Goal: Task Accomplishment & Management: Complete application form

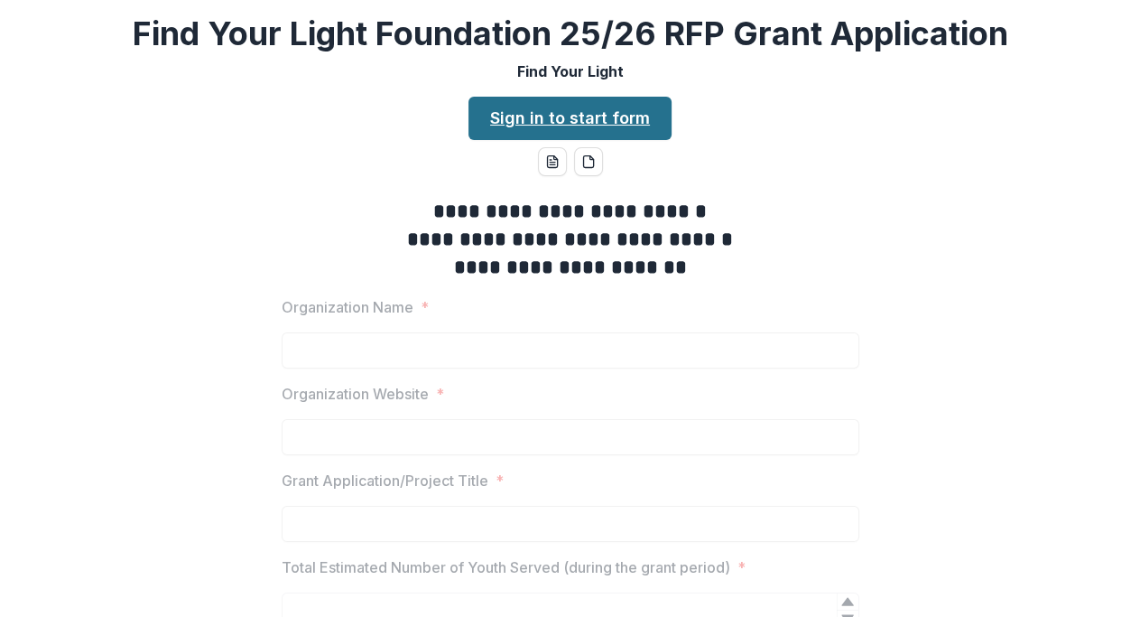
click at [588, 111] on link "Sign in to start form" at bounding box center [570, 118] width 203 height 43
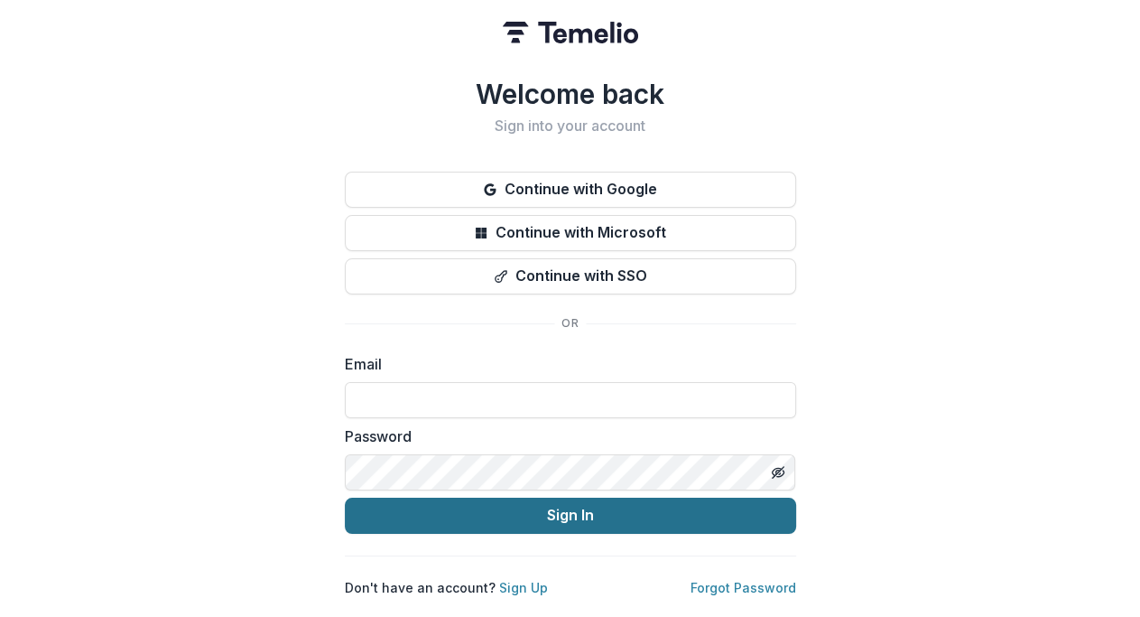
type input "**********"
click at [579, 500] on button "Sign In" at bounding box center [570, 516] width 451 height 36
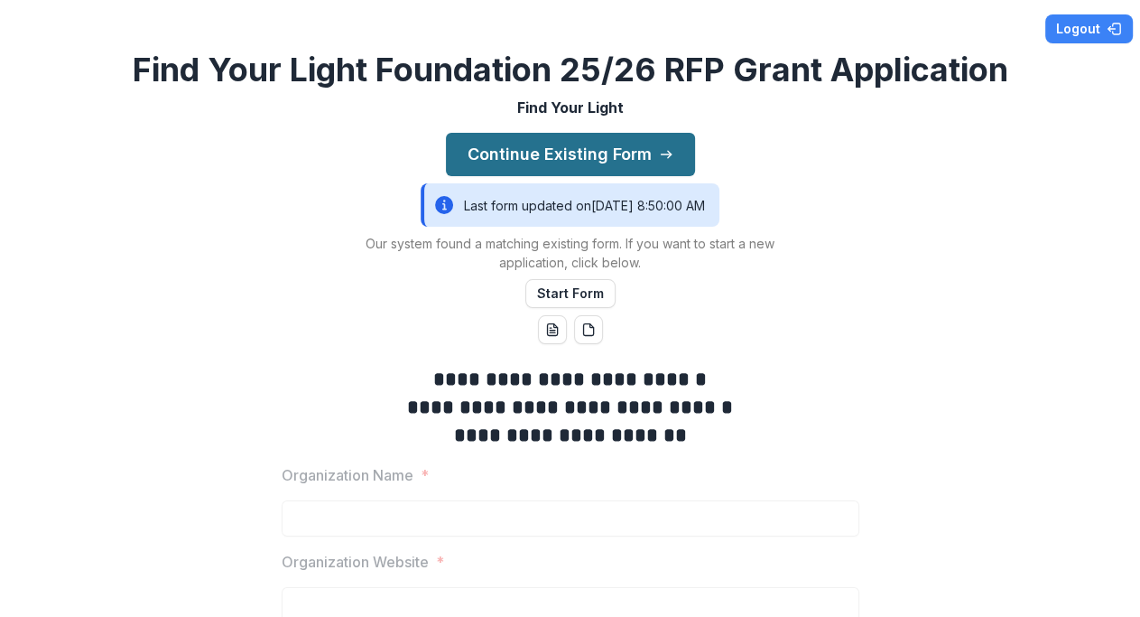
click at [573, 160] on button "Continue Existing Form" at bounding box center [570, 154] width 249 height 43
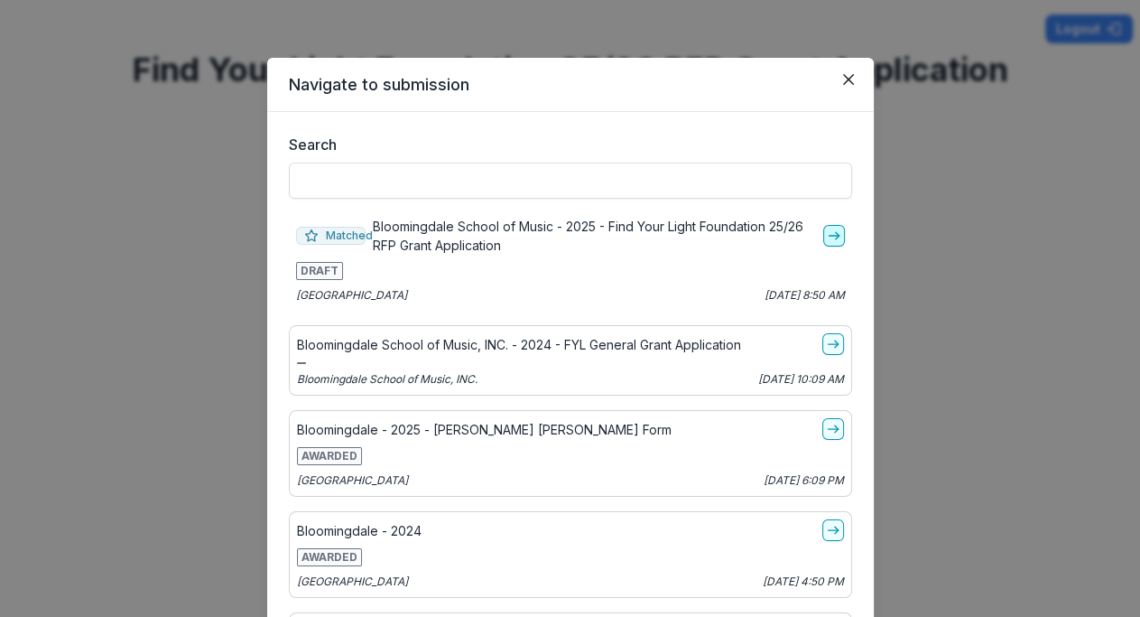
click at [827, 237] on icon "go-to" at bounding box center [834, 235] width 14 height 14
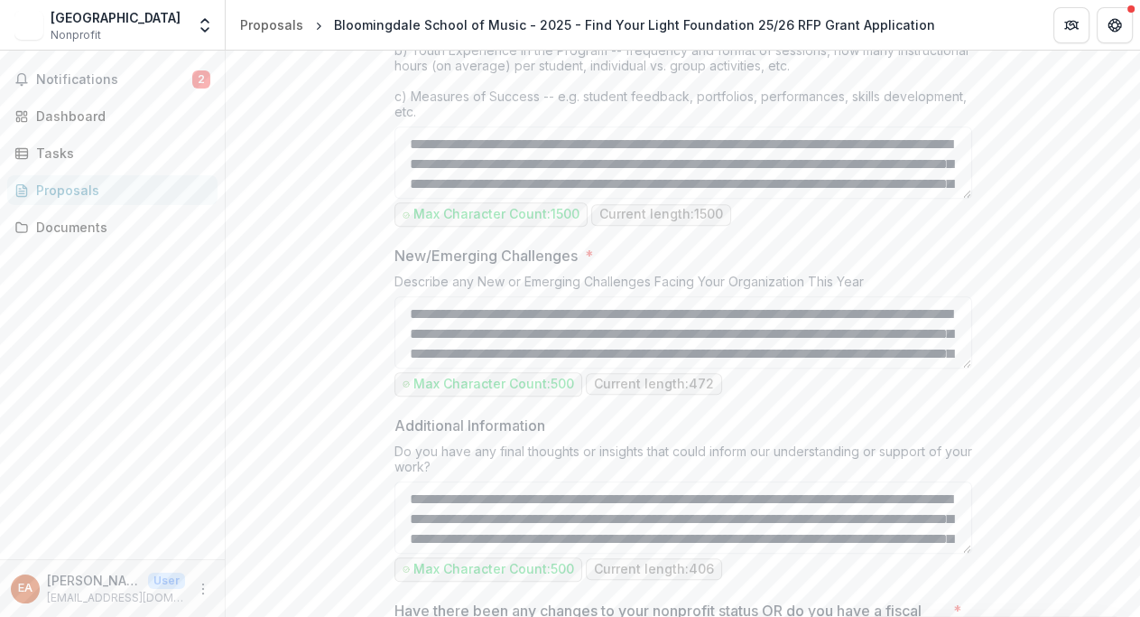
scroll to position [1705, 0]
click at [966, 198] on div "Program Summary * Tell us how your student participants engage in your arts pro…" at bounding box center [684, 75] width 578 height 309
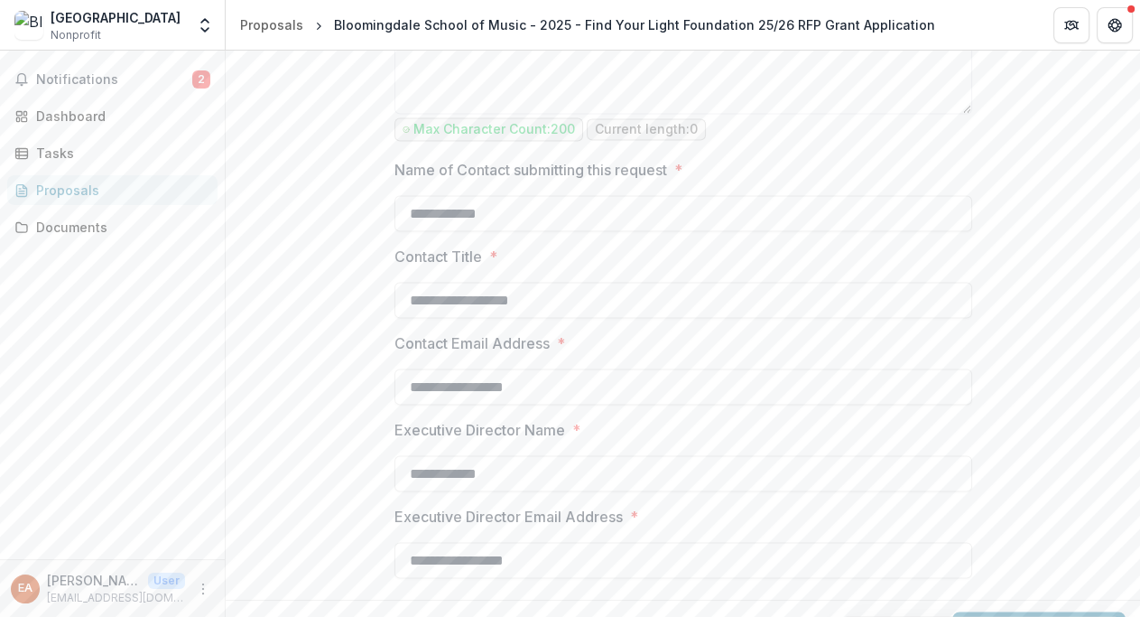
scroll to position [2497, 0]
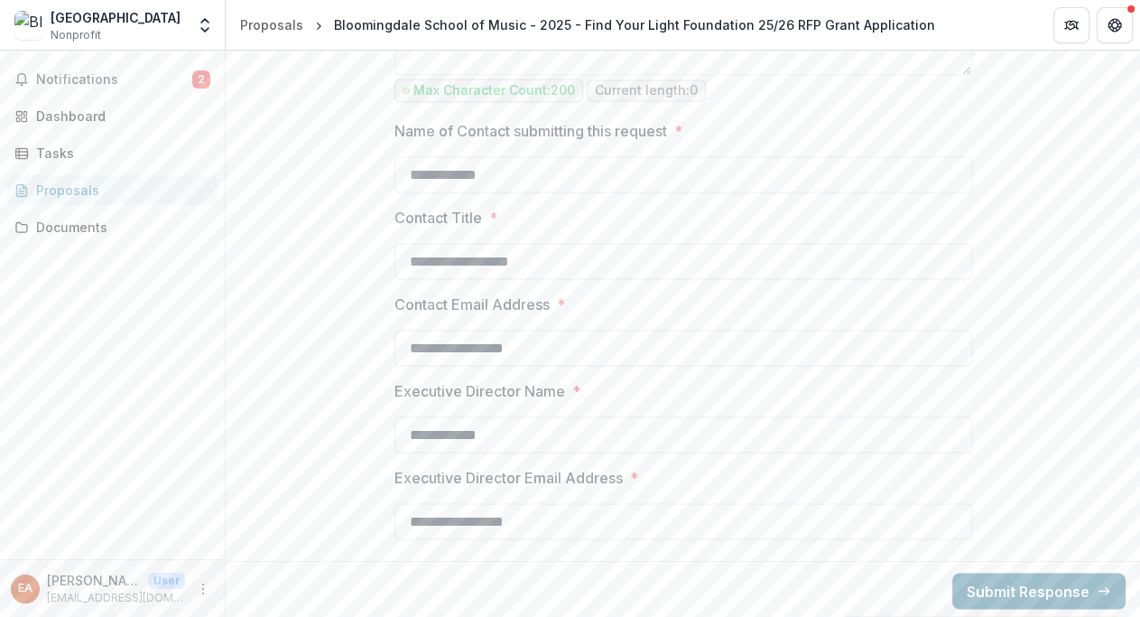
click at [1004, 583] on button "Submit Response" at bounding box center [1039, 590] width 173 height 36
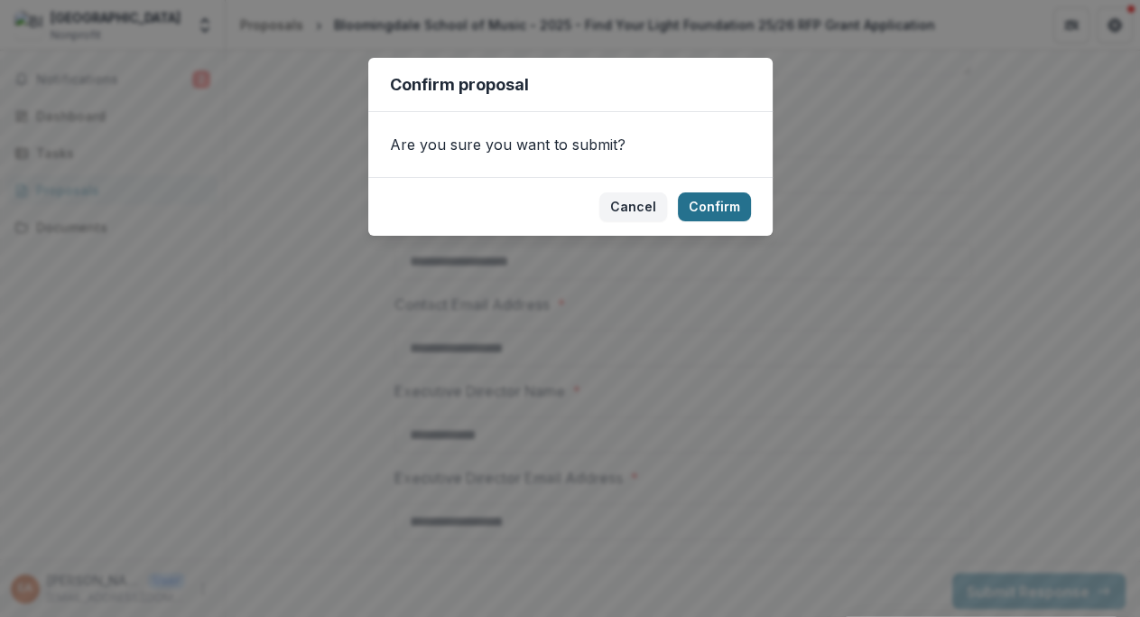
click at [709, 199] on button "Confirm" at bounding box center [714, 206] width 73 height 29
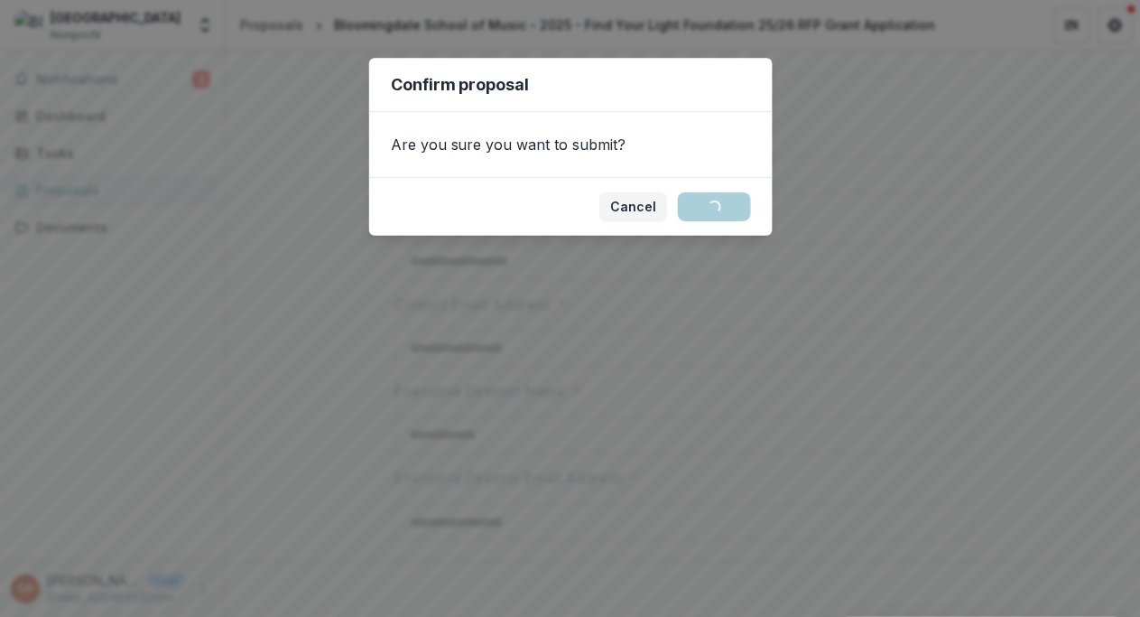
scroll to position [33, 0]
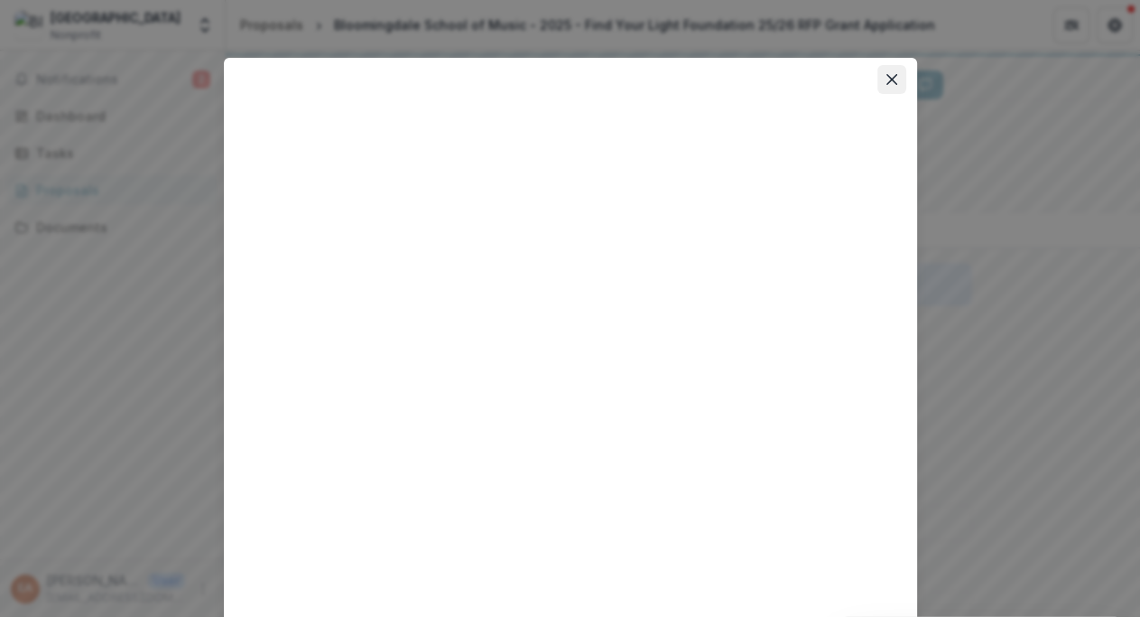
click at [887, 78] on icon "Close" at bounding box center [892, 79] width 11 height 11
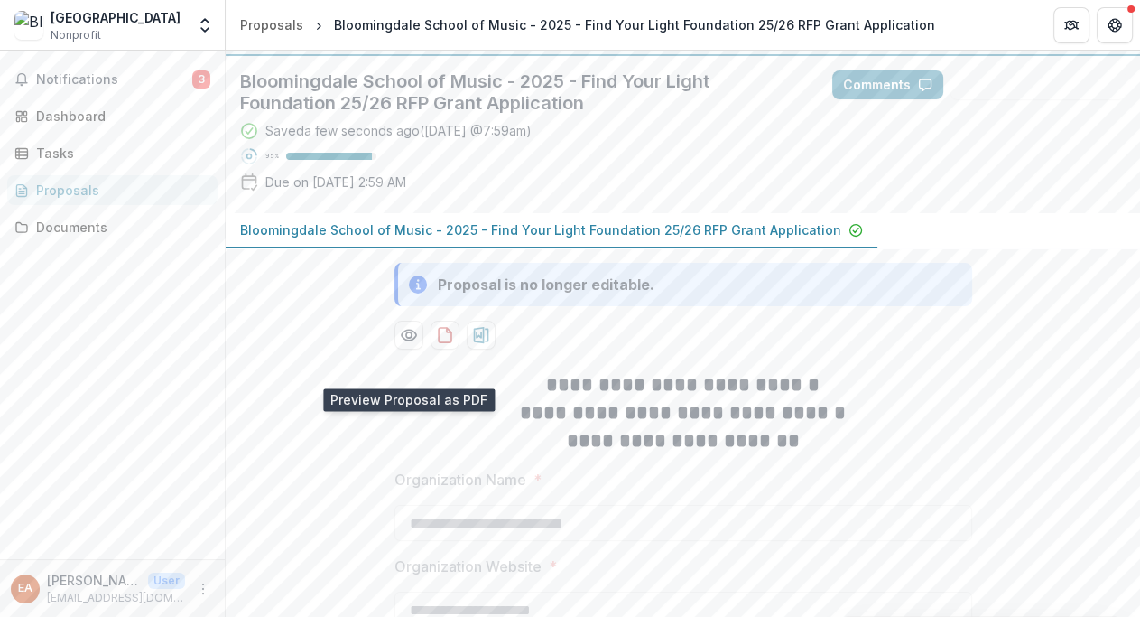
scroll to position [0, 0]
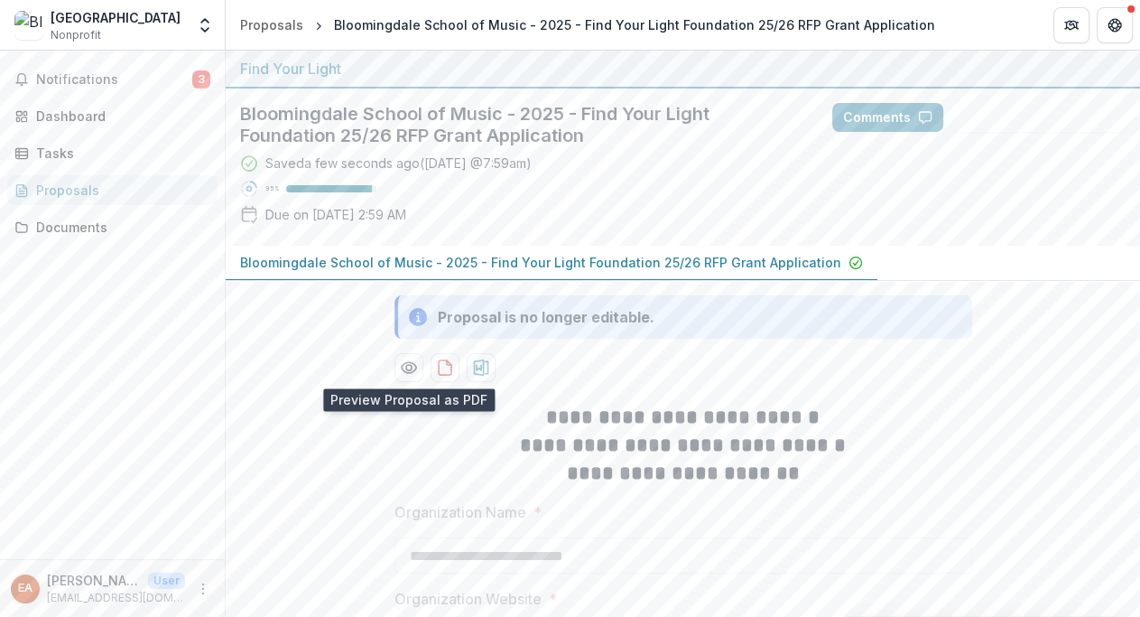
click at [125, 20] on div "Bloomingdale School of Music" at bounding box center [116, 17] width 130 height 19
